Goal: Task Accomplishment & Management: Complete application form

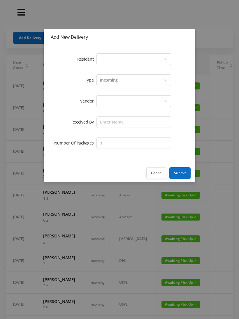
click at [157, 58] on div "Select a person" at bounding box center [132, 59] width 64 height 11
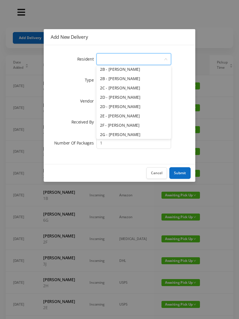
scroll to position [125, 0]
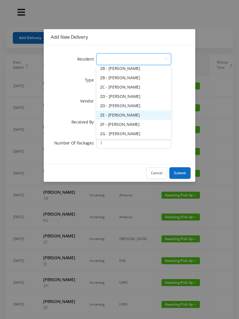
click at [127, 114] on li "2E - [PERSON_NAME]" at bounding box center [134, 114] width 75 height 9
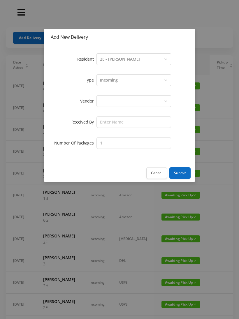
click at [154, 99] on div at bounding box center [132, 101] width 64 height 11
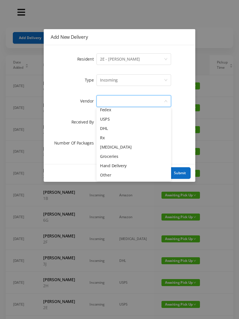
scroll to position [23, 0]
click at [113, 175] on li "Other" at bounding box center [134, 175] width 75 height 9
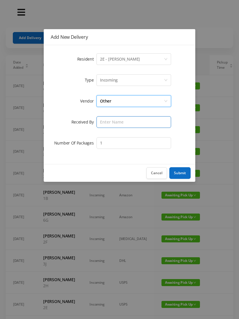
click at [144, 119] on input "text" at bounding box center [134, 122] width 75 height 12
type input "[PERSON_NAME]"
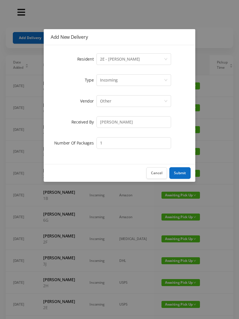
click at [182, 173] on button "Submit" at bounding box center [179, 173] width 21 height 12
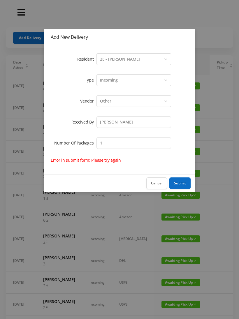
click at [164, 181] on button "Cancel" at bounding box center [156, 184] width 21 height 12
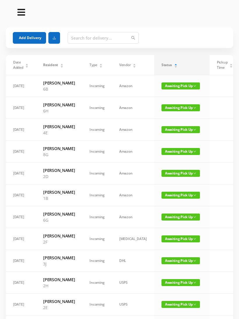
click at [31, 38] on button "Add Delivery" at bounding box center [29, 38] width 33 height 12
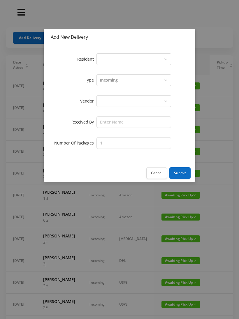
click at [121, 59] on div "Select a person" at bounding box center [132, 59] width 64 height 11
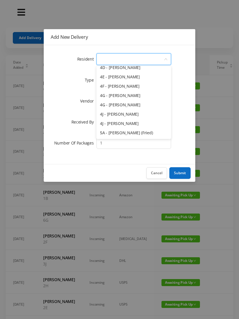
scroll to position [398, 0]
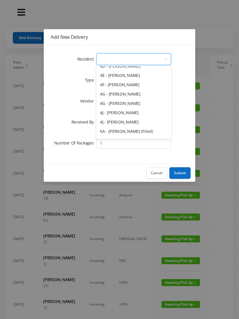
click at [140, 122] on li "4J - [PERSON_NAME]" at bounding box center [134, 121] width 75 height 9
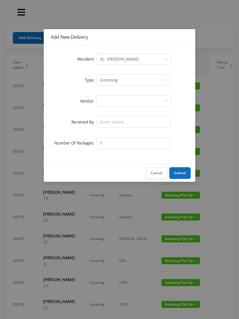
click at [119, 81] on div "Incoming" at bounding box center [132, 80] width 64 height 11
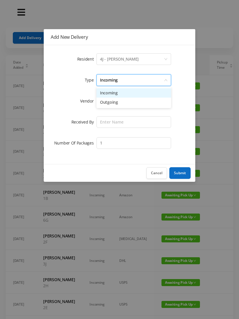
click at [113, 95] on li "Incoming" at bounding box center [134, 92] width 75 height 9
click at [157, 170] on button "Cancel" at bounding box center [156, 173] width 21 height 12
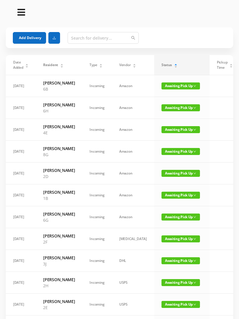
click at [36, 35] on button "Add Delivery" at bounding box center [29, 38] width 33 height 12
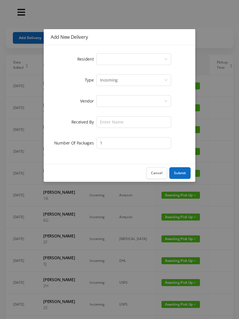
click at [125, 60] on div "Select a person" at bounding box center [132, 59] width 64 height 11
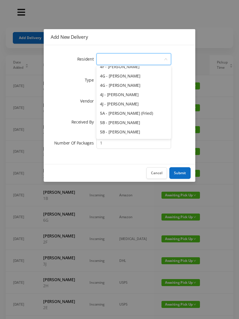
scroll to position [416, 0]
click at [137, 107] on li "4J - [PERSON_NAME]" at bounding box center [134, 103] width 75 height 9
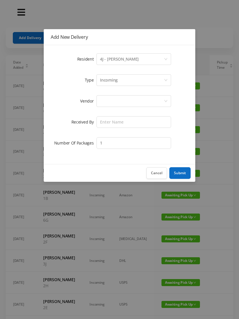
click at [114, 82] on div "Incoming" at bounding box center [109, 80] width 18 height 11
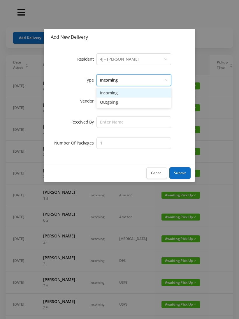
click at [117, 106] on li "Outgoing" at bounding box center [134, 102] width 75 height 9
click at [112, 102] on div at bounding box center [132, 101] width 64 height 11
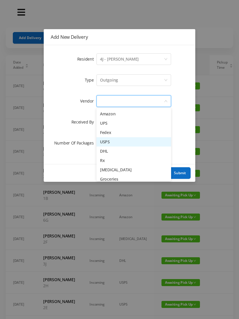
click at [124, 144] on li "USPS" at bounding box center [134, 141] width 75 height 9
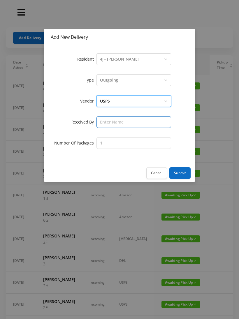
click at [110, 124] on input "text" at bounding box center [134, 122] width 75 height 12
type input "Melece"
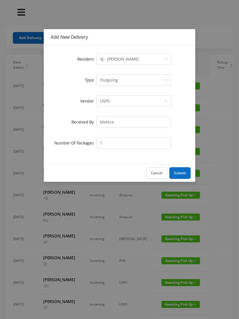
click at [183, 172] on button "Submit" at bounding box center [179, 173] width 21 height 12
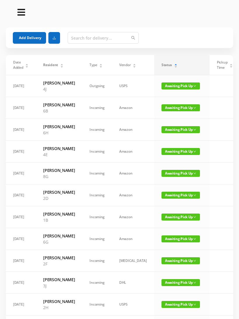
click at [34, 39] on button "Add Delivery" at bounding box center [29, 38] width 33 height 12
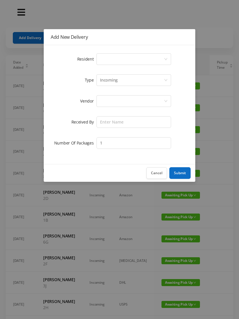
click at [122, 58] on div "Select a person" at bounding box center [132, 59] width 64 height 11
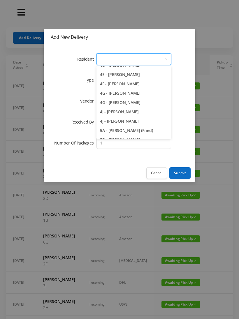
scroll to position [399, 0]
click at [136, 121] on li "4J - [PERSON_NAME]" at bounding box center [134, 120] width 75 height 9
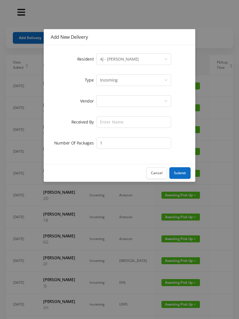
click at [111, 80] on div "Incoming" at bounding box center [109, 80] width 18 height 11
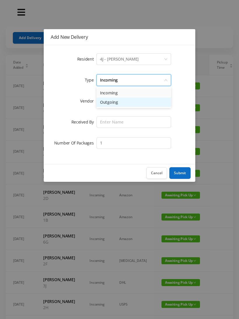
click at [115, 105] on li "Outgoing" at bounding box center [134, 102] width 75 height 9
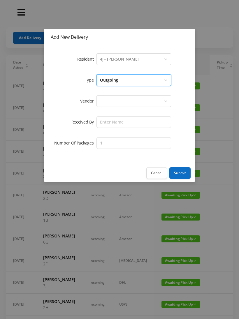
click at [112, 104] on div at bounding box center [132, 101] width 64 height 11
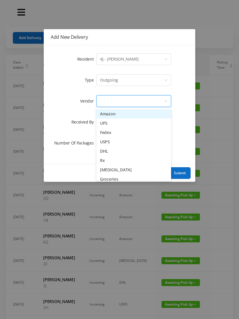
click at [124, 134] on li "Fedex" at bounding box center [134, 132] width 75 height 9
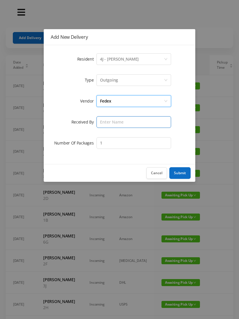
click at [119, 124] on input "text" at bounding box center [134, 122] width 75 height 12
type input "Melece"
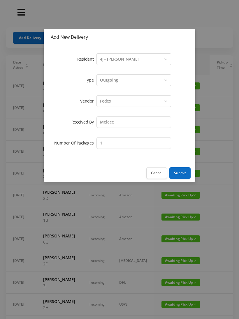
click at [182, 171] on button "Submit" at bounding box center [179, 173] width 21 height 12
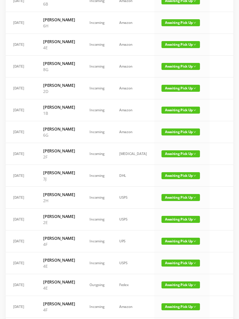
scroll to position [129, 0]
click at [162, 179] on span "Awaiting Pick Up" at bounding box center [181, 175] width 38 height 7
click at [164, 236] on link "Picked Up" at bounding box center [167, 235] width 38 height 9
click at [165, 201] on span "Awaiting Pick Up" at bounding box center [181, 197] width 38 height 7
click at [164, 258] on link "Picked Up" at bounding box center [167, 257] width 38 height 9
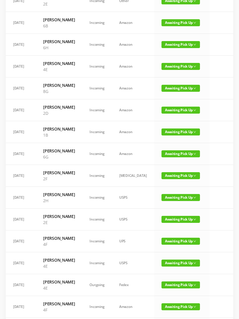
click at [164, 223] on span "Awaiting Pick Up" at bounding box center [181, 219] width 38 height 7
click at [164, 282] on link "Picked Up" at bounding box center [167, 282] width 38 height 9
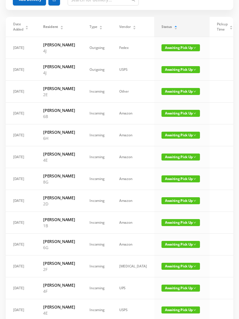
scroll to position [38, 0]
click at [166, 95] on span "Awaiting Pick Up" at bounding box center [181, 91] width 38 height 7
click at [162, 125] on link "Picked Up" at bounding box center [167, 124] width 38 height 9
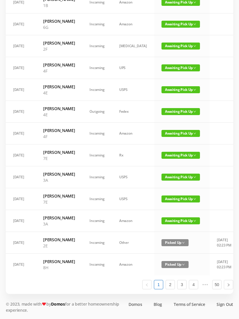
scroll to position [306, 0]
click at [174, 289] on link "2" at bounding box center [170, 284] width 9 height 9
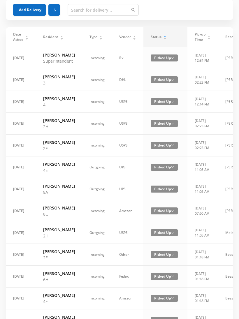
scroll to position [0, 0]
